Goal: Use online tool/utility: Utilize a website feature to perform a specific function

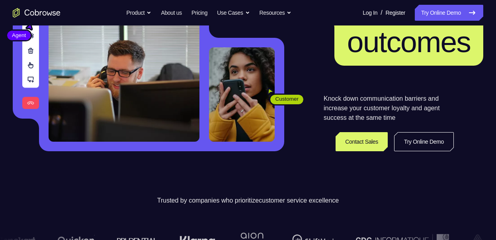
scroll to position [119, 0]
click at [408, 151] on link "Try Online Demo" at bounding box center [424, 141] width 60 height 19
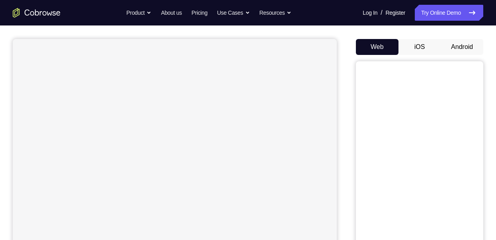
scroll to position [65, 0]
click at [441, 55] on button "Android" at bounding box center [462, 47] width 43 height 16
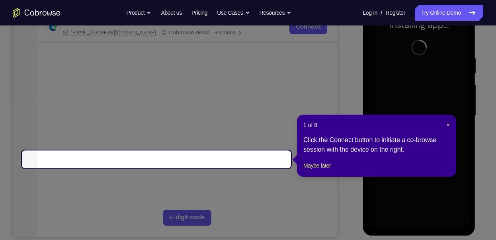
scroll to position [145, 0]
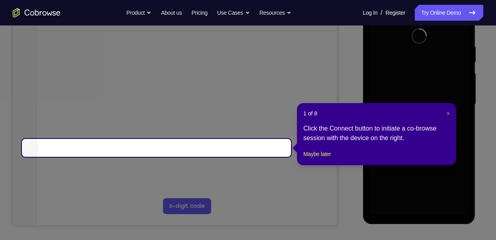
click at [447, 113] on span "×" at bounding box center [448, 113] width 3 height 6
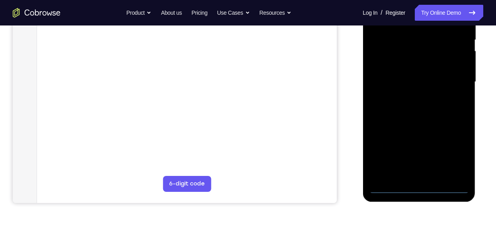
scroll to position [168, 0]
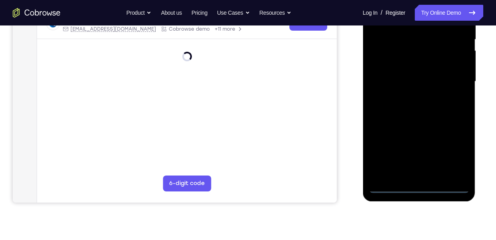
click at [423, 186] on div at bounding box center [419, 81] width 100 height 223
click at [421, 176] on div at bounding box center [419, 81] width 100 height 223
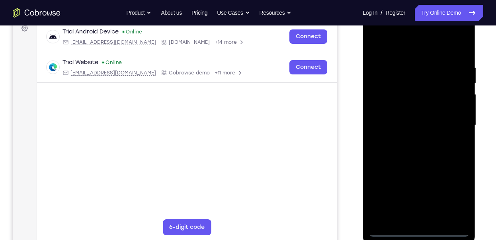
scroll to position [123, 0]
click at [458, 212] on div at bounding box center [419, 125] width 100 height 223
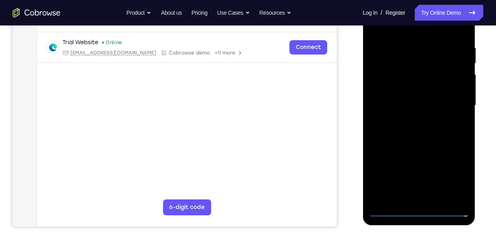
scroll to position [144, 0]
click at [427, 195] on div at bounding box center [419, 105] width 100 height 223
click at [464, 195] on div at bounding box center [419, 105] width 100 height 223
click at [432, 197] on div at bounding box center [419, 105] width 100 height 223
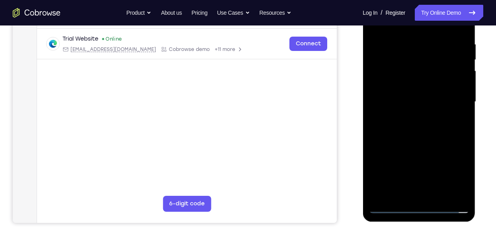
scroll to position [148, 0]
click at [463, 190] on div at bounding box center [419, 101] width 100 height 223
click at [389, 102] on div at bounding box center [419, 101] width 100 height 223
click at [401, 94] on div at bounding box center [419, 101] width 100 height 223
click at [409, 109] on div at bounding box center [419, 101] width 100 height 223
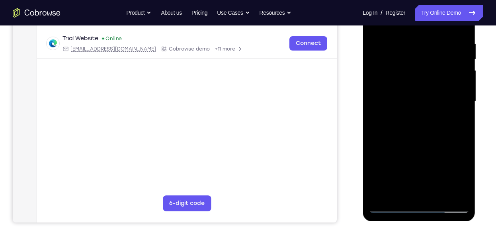
click at [399, 107] on div at bounding box center [419, 101] width 100 height 223
click at [410, 107] on div at bounding box center [419, 101] width 100 height 223
click at [407, 108] on div at bounding box center [419, 101] width 100 height 223
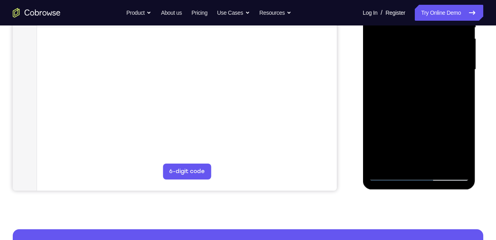
scroll to position [180, 0]
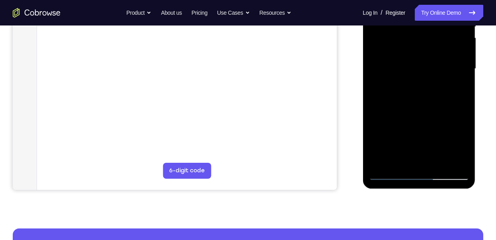
click at [459, 165] on div at bounding box center [419, 68] width 100 height 223
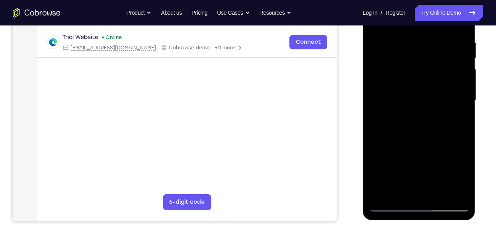
scroll to position [149, 0]
click at [455, 192] on div at bounding box center [419, 100] width 100 height 223
click at [386, 208] on div at bounding box center [419, 100] width 100 height 223
click at [404, 134] on div at bounding box center [419, 100] width 100 height 223
click at [415, 28] on div at bounding box center [419, 100] width 100 height 223
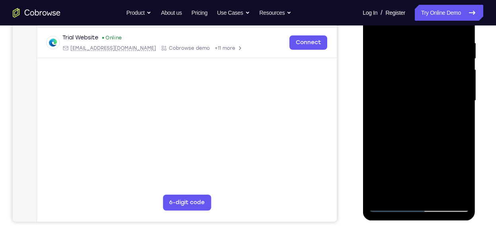
click at [375, 20] on div at bounding box center [419, 100] width 100 height 223
click at [464, 21] on div at bounding box center [419, 100] width 100 height 223
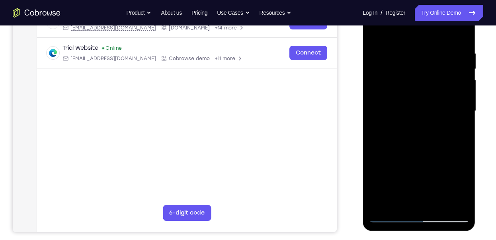
scroll to position [135, 0]
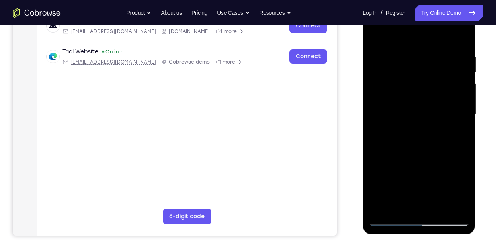
click at [452, 21] on div at bounding box center [419, 114] width 100 height 223
click at [426, 38] on div at bounding box center [419, 114] width 100 height 223
click at [463, 22] on div at bounding box center [419, 114] width 100 height 223
click at [439, 174] on div at bounding box center [419, 114] width 100 height 223
click at [434, 127] on div at bounding box center [419, 114] width 100 height 223
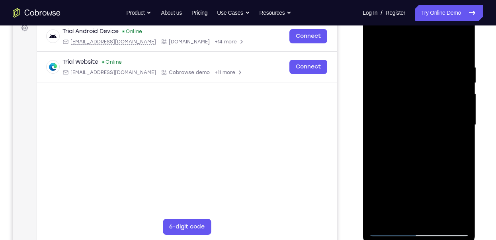
scroll to position [153, 0]
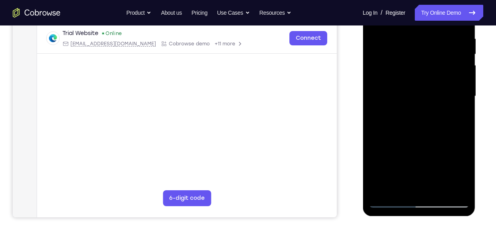
click at [393, 202] on div at bounding box center [419, 96] width 100 height 223
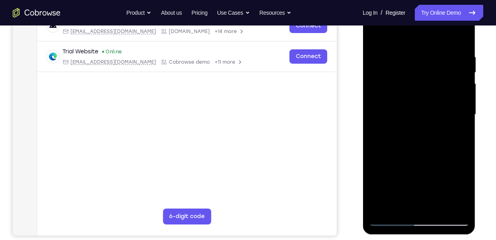
scroll to position [134, 0]
click at [465, 22] on div at bounding box center [419, 115] width 100 height 223
click at [432, 175] on div at bounding box center [419, 115] width 100 height 223
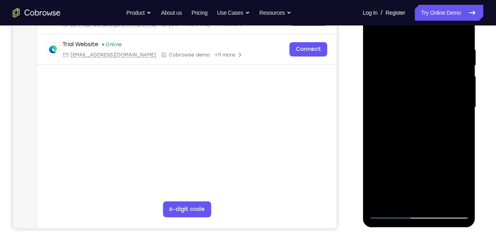
scroll to position [131, 0]
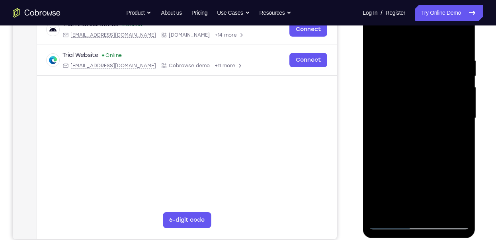
click at [456, 35] on div at bounding box center [419, 118] width 100 height 223
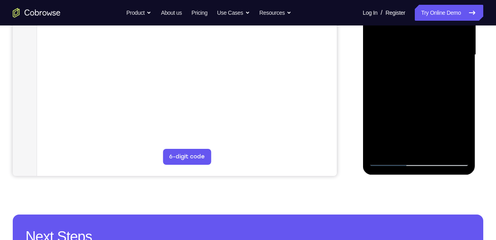
scroll to position [197, 0]
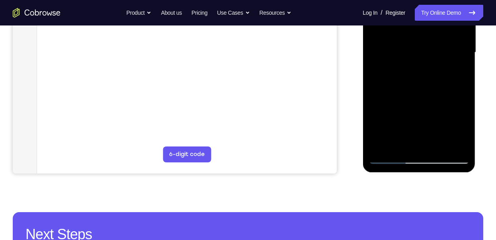
click at [433, 100] on div at bounding box center [419, 52] width 100 height 223
click at [446, 76] on div at bounding box center [419, 52] width 100 height 223
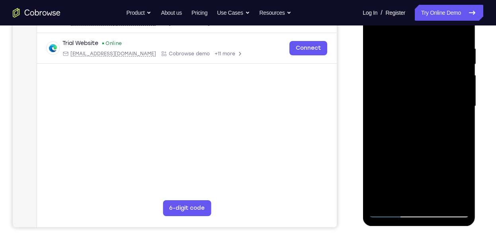
scroll to position [142, 0]
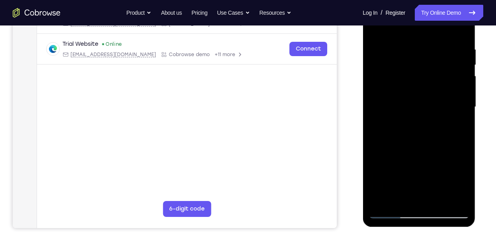
click at [442, 41] on div at bounding box center [419, 107] width 100 height 223
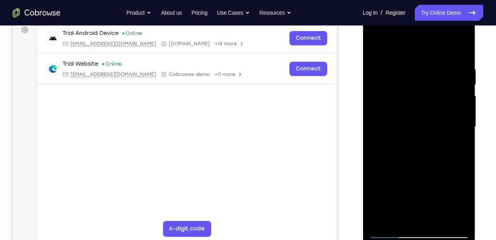
scroll to position [151, 0]
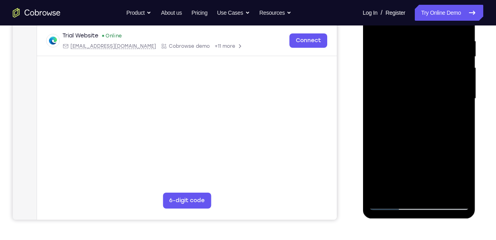
click at [432, 149] on div at bounding box center [419, 98] width 100 height 223
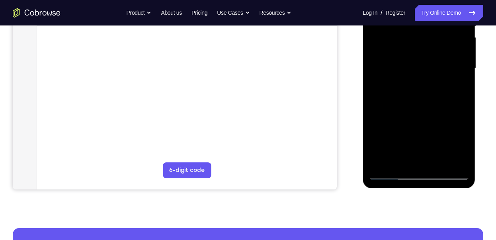
scroll to position [197, 0]
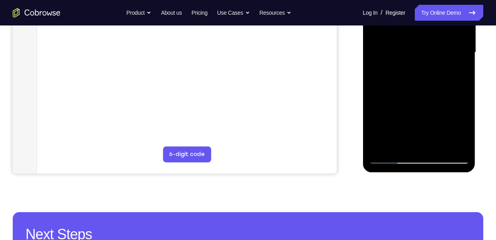
click at [393, 157] on div at bounding box center [419, 52] width 100 height 223
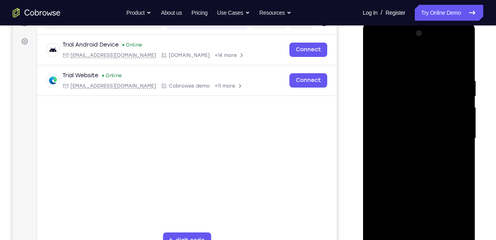
scroll to position [102, 0]
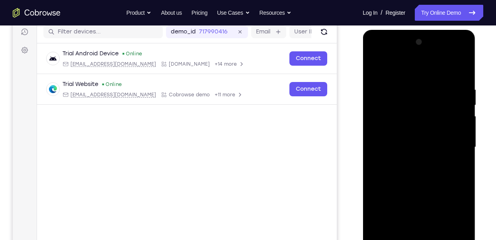
click at [409, 103] on div at bounding box center [419, 147] width 100 height 223
drag, startPoint x: 409, startPoint y: 103, endPoint x: 409, endPoint y: 185, distance: 82.0
click at [409, 185] on div at bounding box center [419, 147] width 100 height 223
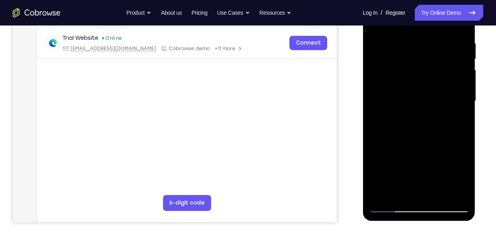
scroll to position [148, 0]
click at [417, 179] on div at bounding box center [419, 101] width 100 height 223
click at [442, 35] on div at bounding box center [419, 101] width 100 height 223
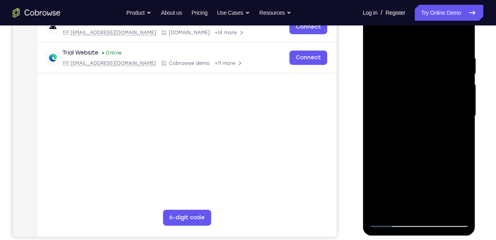
scroll to position [134, 0]
drag, startPoint x: 437, startPoint y: 70, endPoint x: 416, endPoint y: 190, distance: 121.8
click at [416, 190] on div at bounding box center [419, 115] width 100 height 223
drag, startPoint x: 455, startPoint y: 120, endPoint x: 450, endPoint y: 140, distance: 20.4
click at [450, 140] on div at bounding box center [419, 115] width 100 height 223
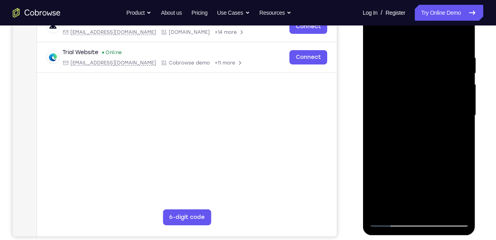
click at [439, 38] on div at bounding box center [419, 115] width 100 height 223
click at [435, 102] on div at bounding box center [419, 115] width 100 height 223
click at [426, 138] on div at bounding box center [419, 115] width 100 height 223
